Goal: Task Accomplishment & Management: Manage account settings

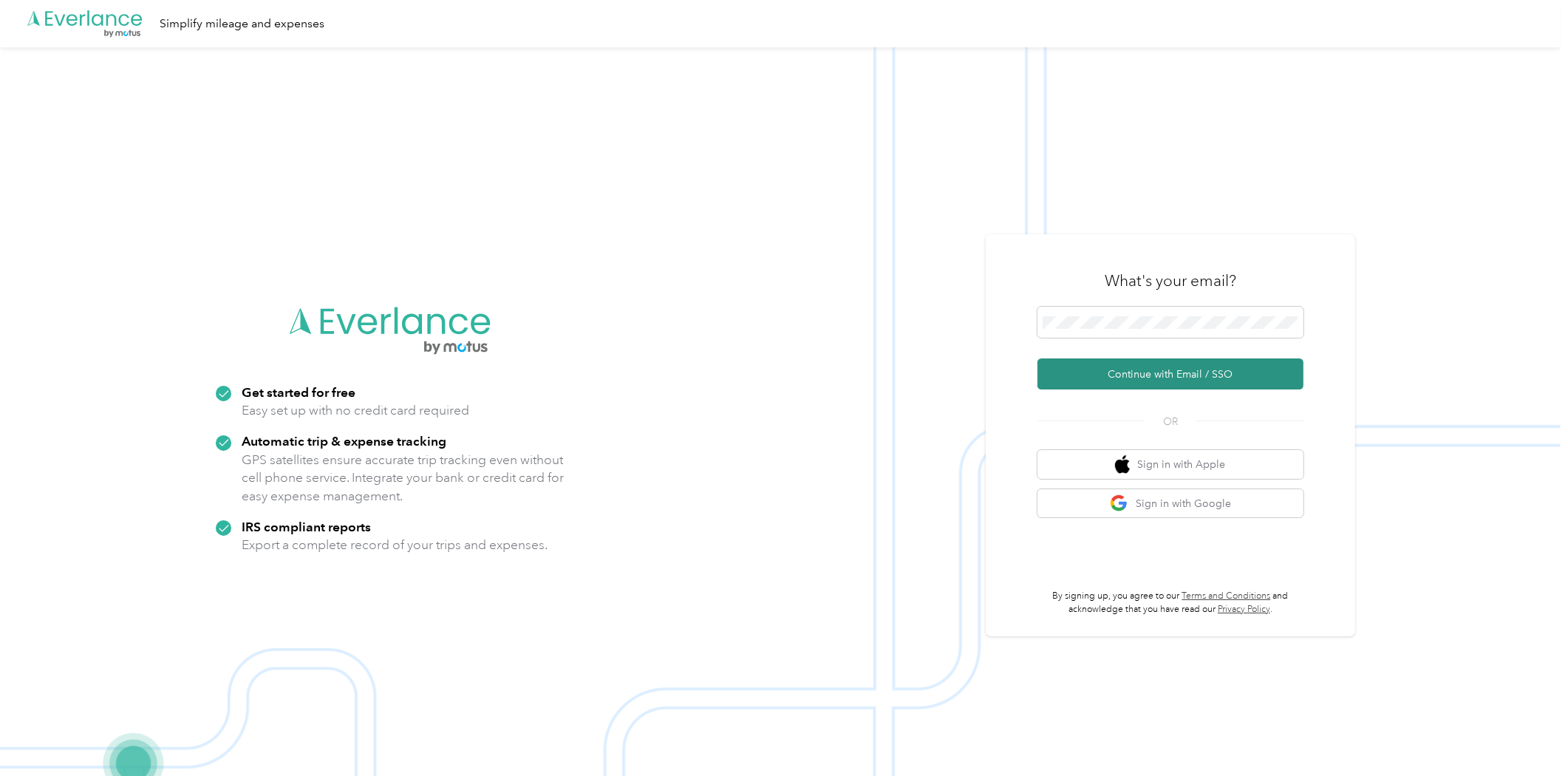
click at [1213, 375] on button "Continue with Email / SSO" at bounding box center [1169, 374] width 266 height 31
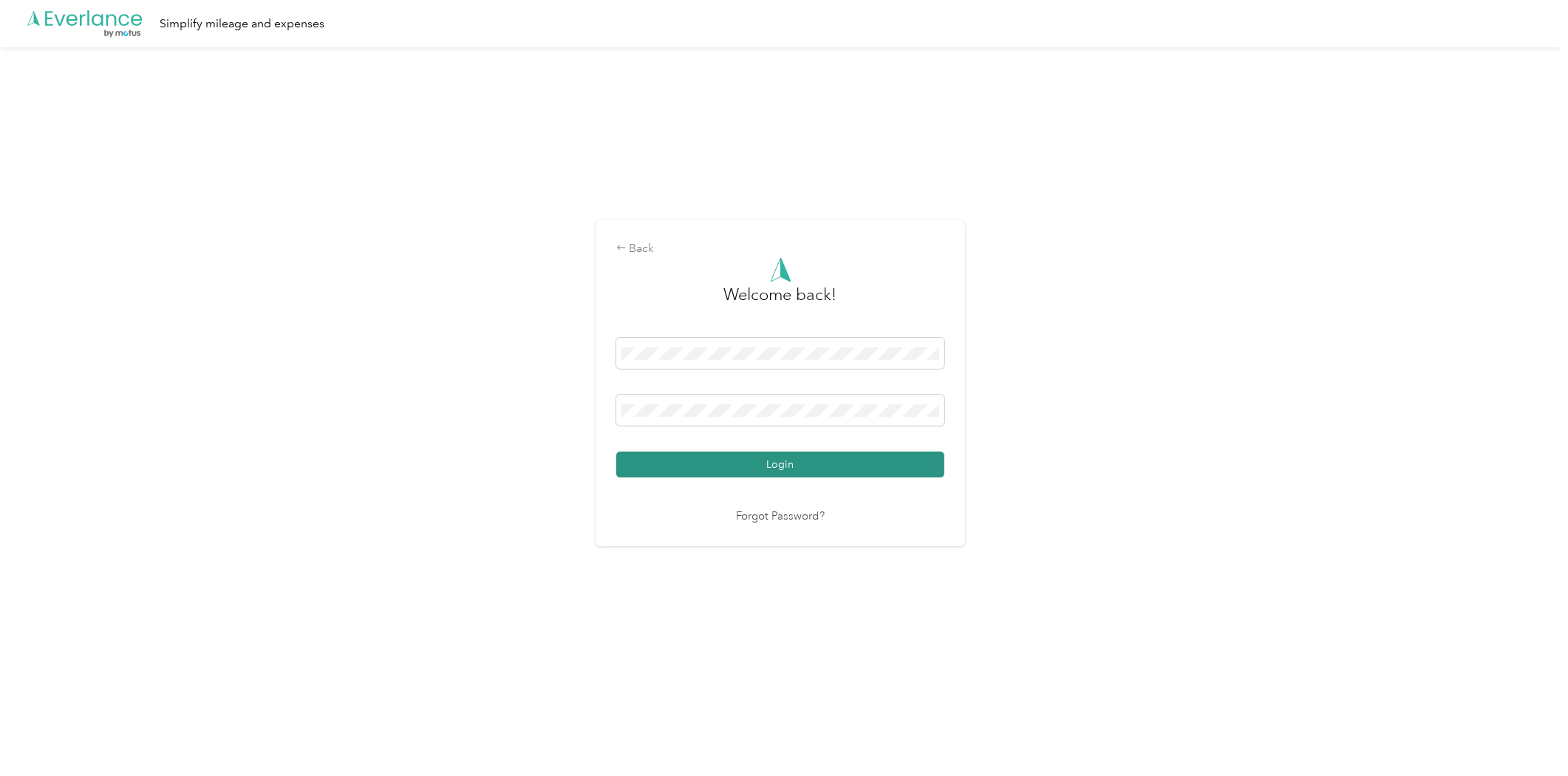
click at [884, 468] on button "Login" at bounding box center [780, 464] width 328 height 25
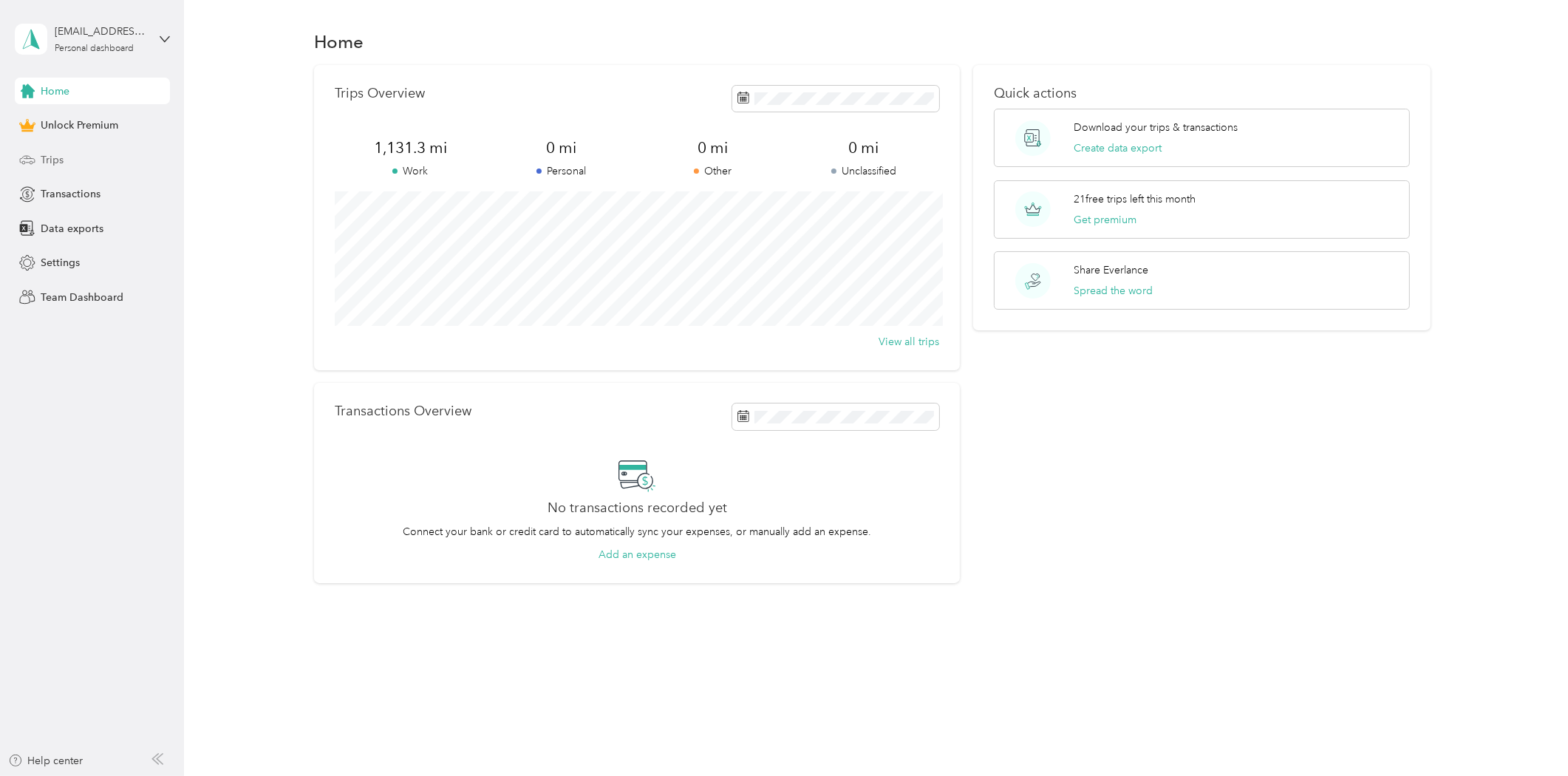
click at [77, 156] on div "Trips" at bounding box center [92, 159] width 156 height 26
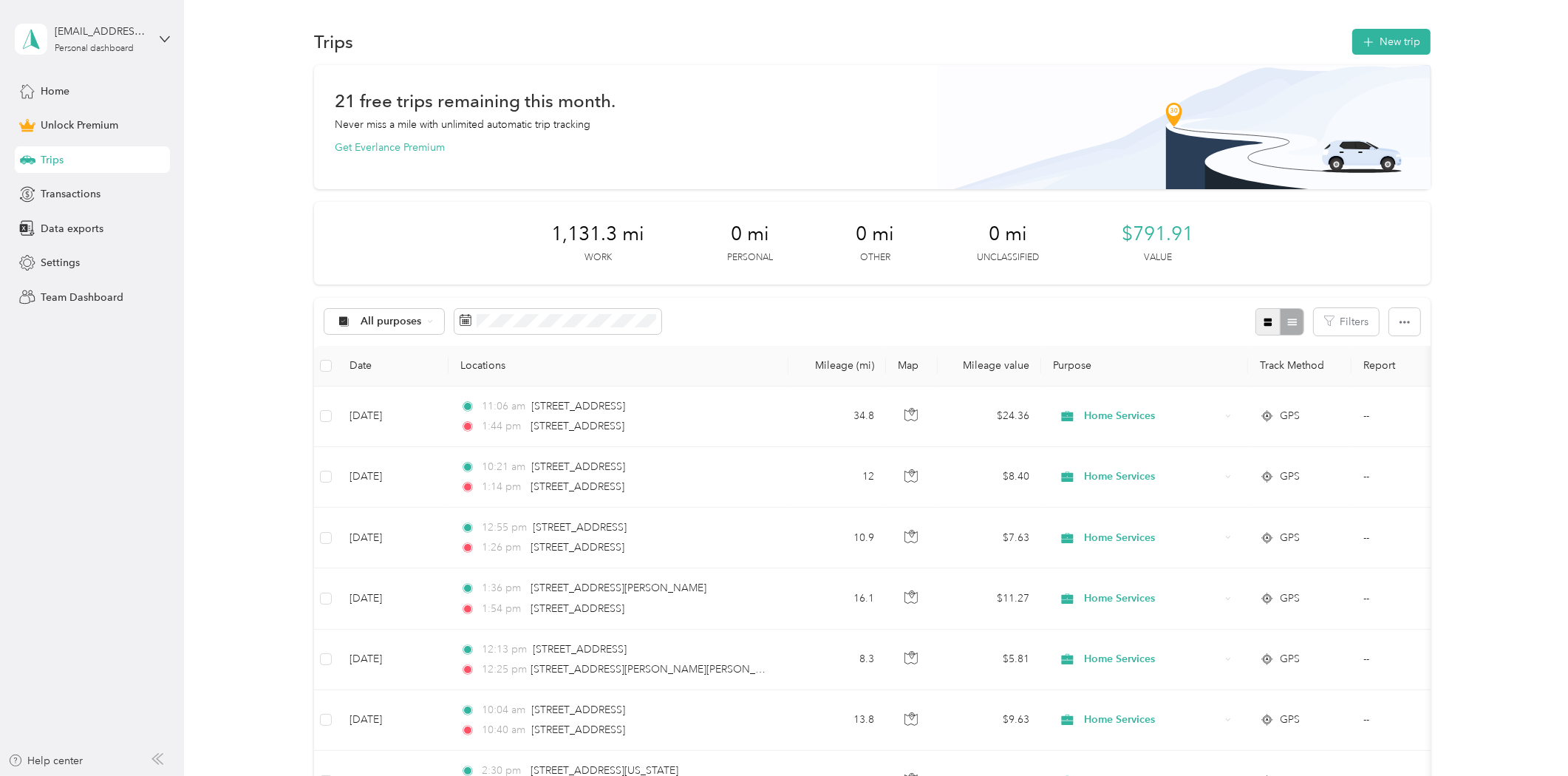
click at [1263, 321] on icon "button" at bounding box center [1268, 322] width 10 height 10
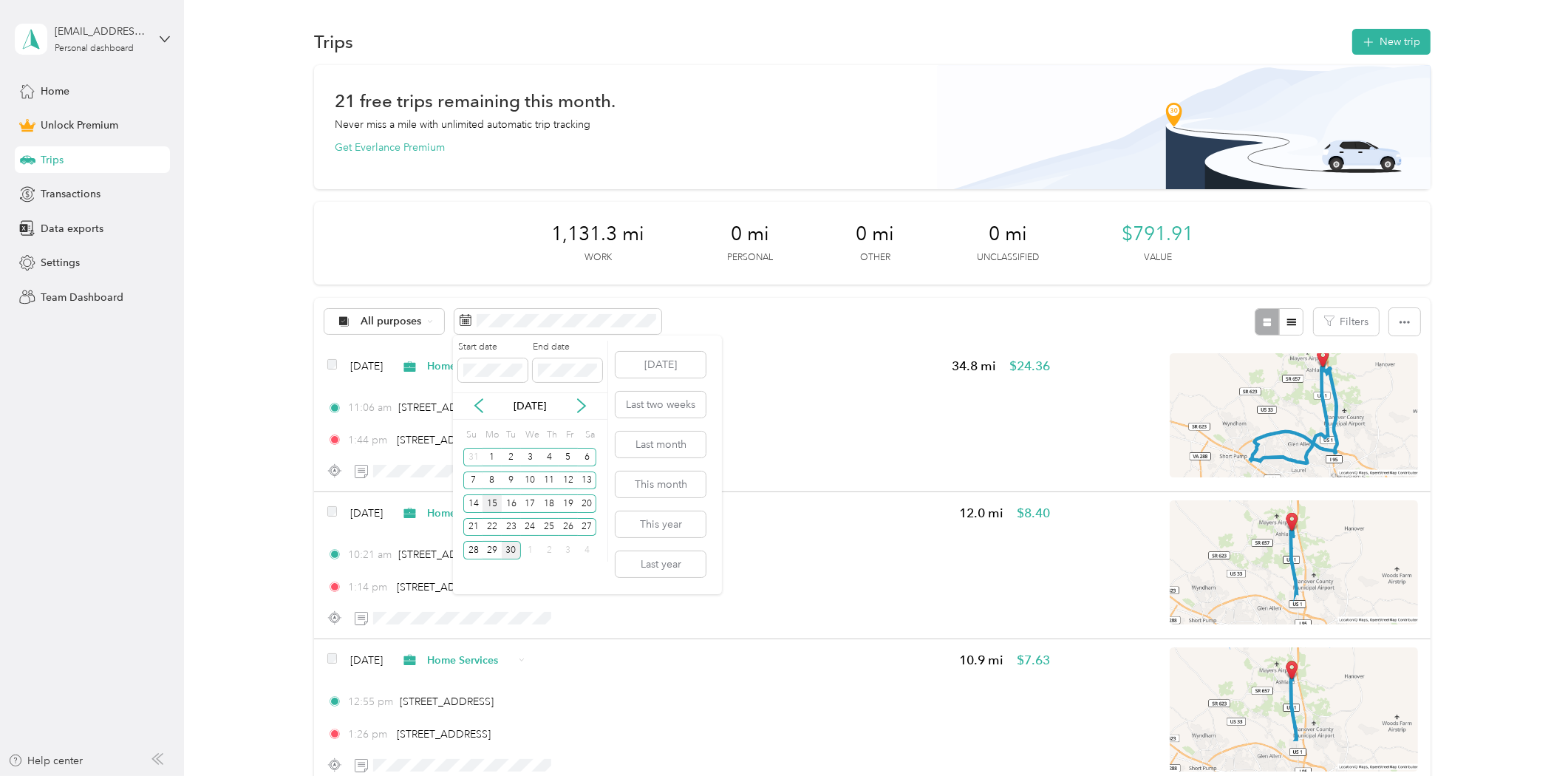
click at [499, 503] on div "15" at bounding box center [492, 504] width 20 height 19
click at [481, 548] on div "28" at bounding box center [473, 550] width 20 height 19
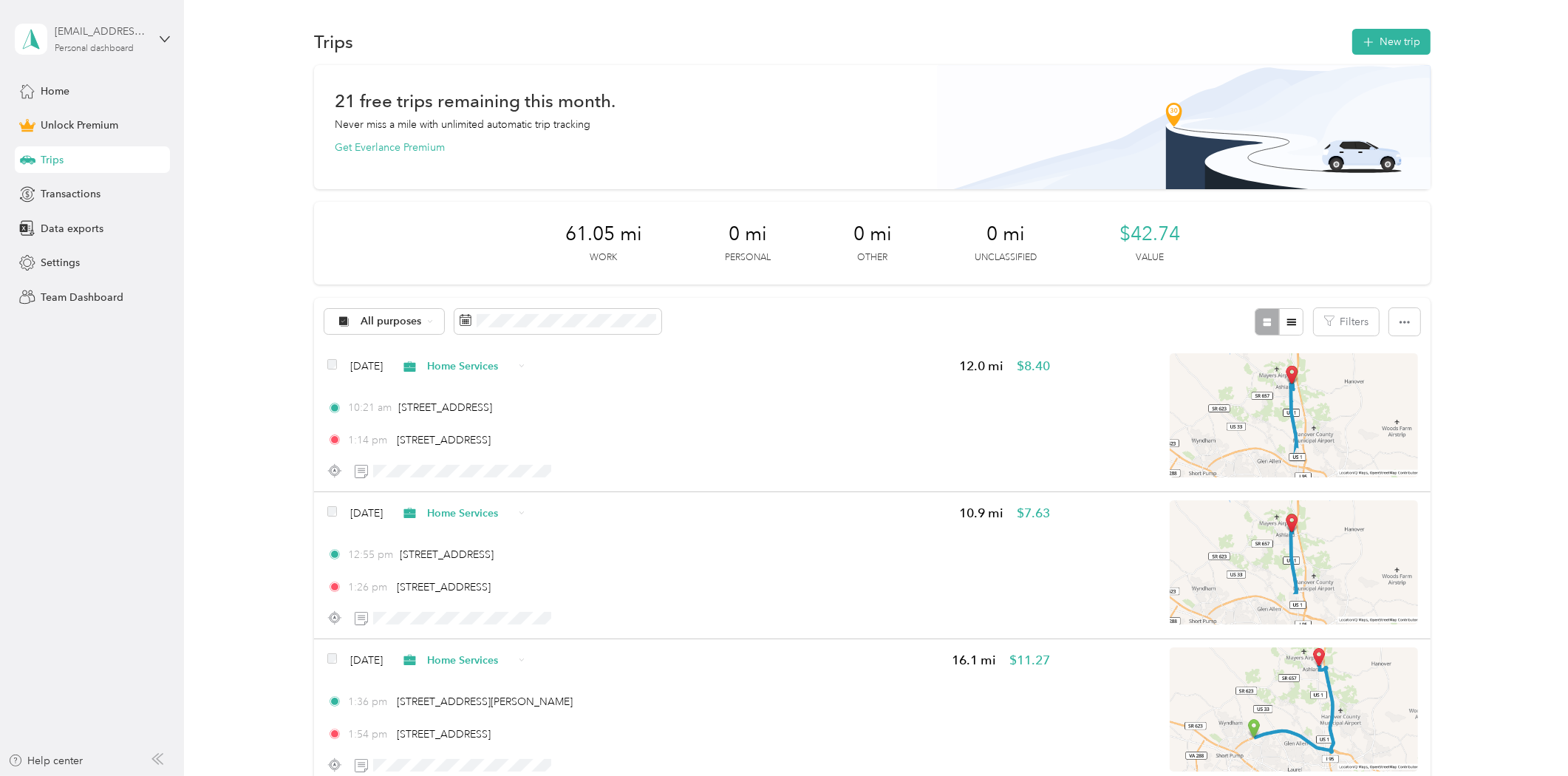
click at [137, 44] on div "[EMAIL_ADDRESS][DOMAIN_NAME] Personal dashboard" at bounding box center [100, 38] width 93 height 30
click at [132, 126] on div "Log out" at bounding box center [171, 121] width 291 height 25
